Goal: Information Seeking & Learning: Learn about a topic

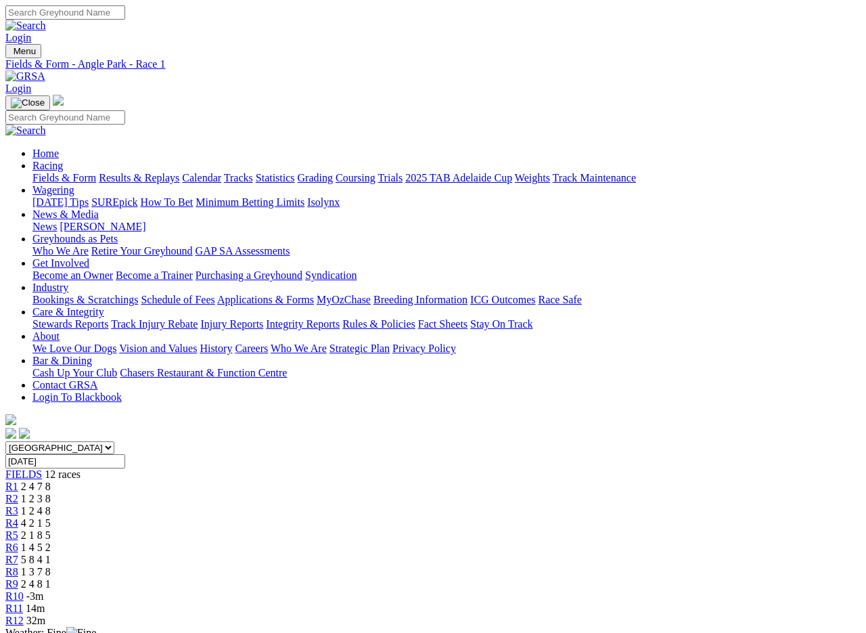
click at [18, 517] on span "R4" at bounding box center [11, 523] width 13 height 12
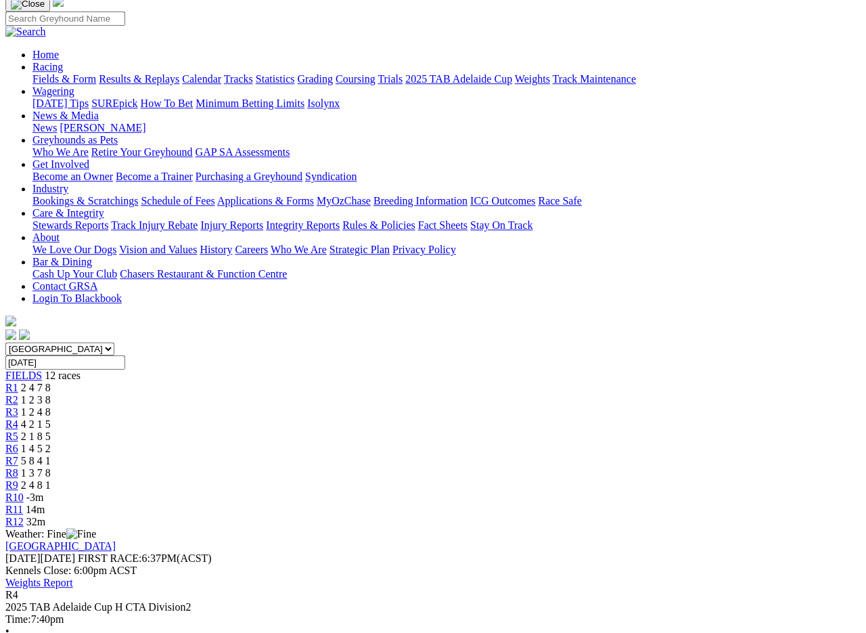
scroll to position [95, 0]
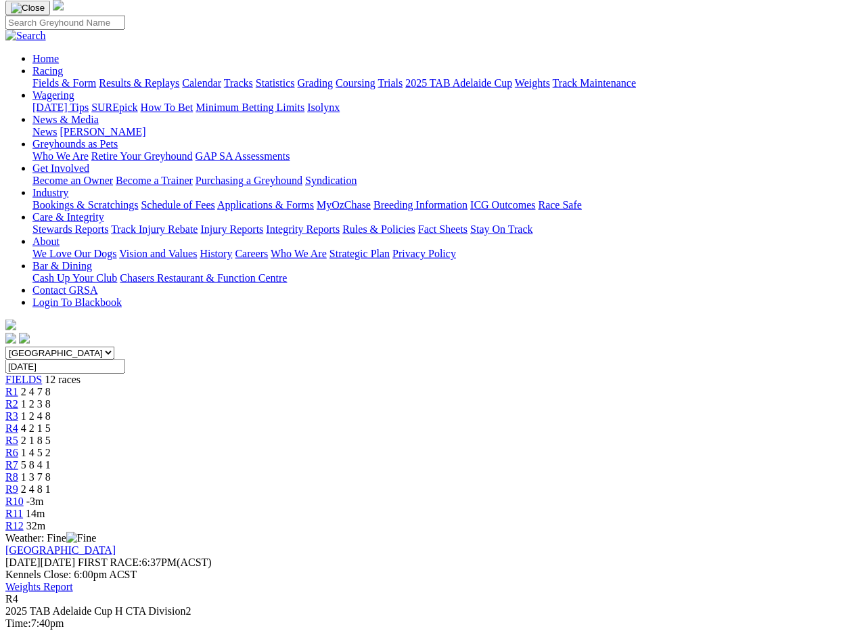
click at [18, 397] on span "R2" at bounding box center [11, 403] width 13 height 12
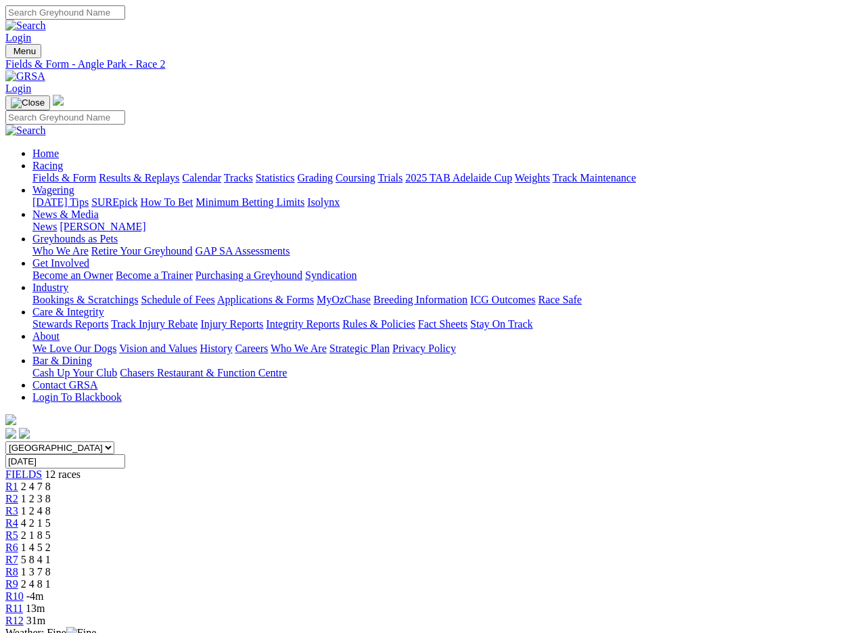
click at [18, 505] on span "R3" at bounding box center [11, 511] width 13 height 12
click at [51, 517] on span "4 2 1 5" at bounding box center [36, 523] width 30 height 12
click at [18, 529] on span "R5" at bounding box center [11, 535] width 13 height 12
click at [18, 541] on span "R6" at bounding box center [11, 547] width 13 height 12
click at [18, 554] on span "R7" at bounding box center [11, 560] width 13 height 12
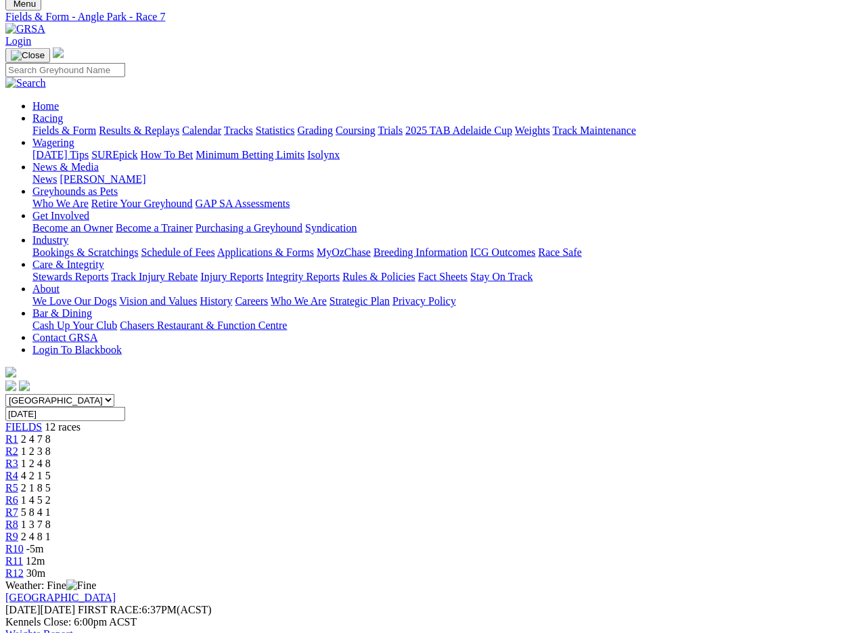
scroll to position [46, 0]
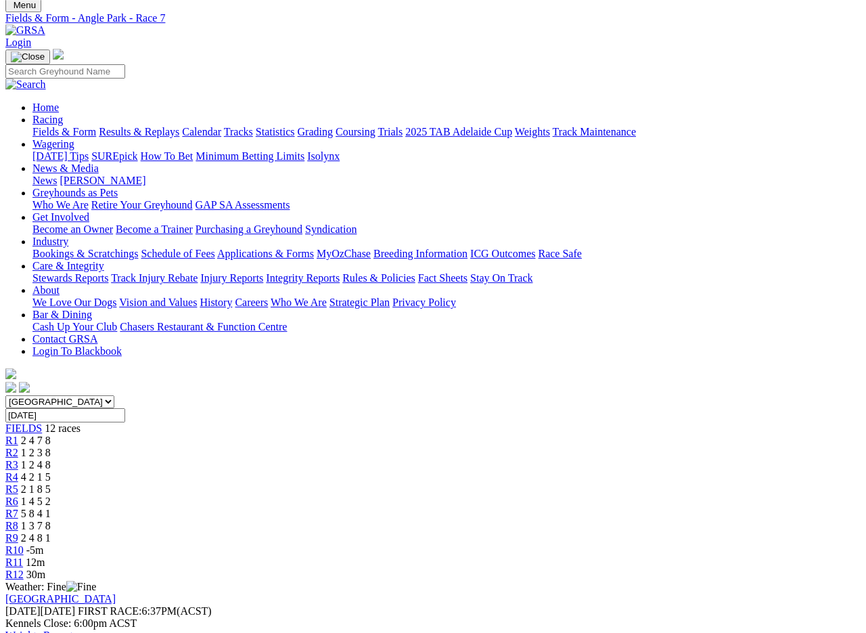
click at [51, 520] on span "1 3 7 8" at bounding box center [36, 526] width 30 height 12
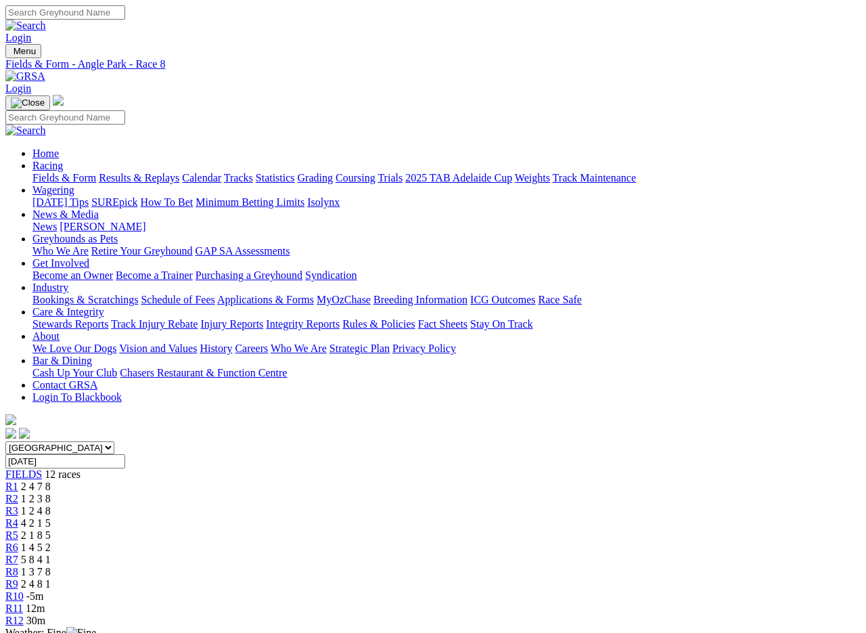
click at [18, 563] on span "R9" at bounding box center [11, 584] width 13 height 12
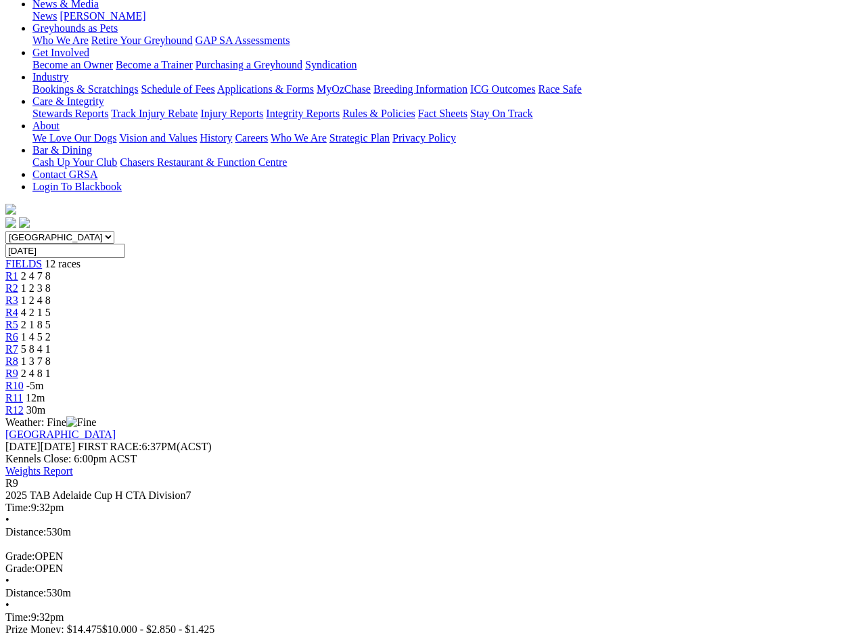
scroll to position [213, 0]
